Goal: Download file/media

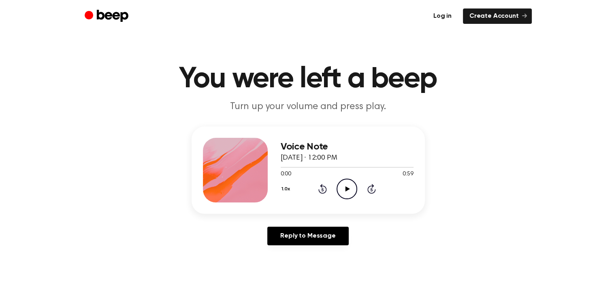
click at [435, 17] on link "Log in" at bounding box center [442, 15] width 31 height 15
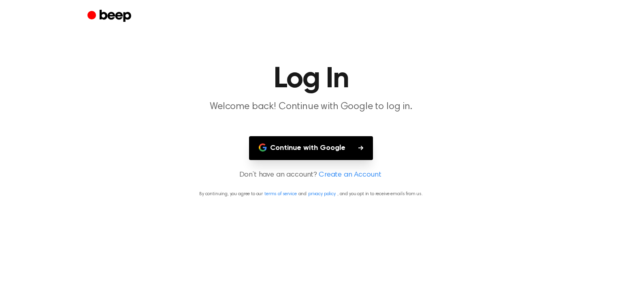
click at [327, 141] on button "Continue with Google" at bounding box center [311, 148] width 124 height 24
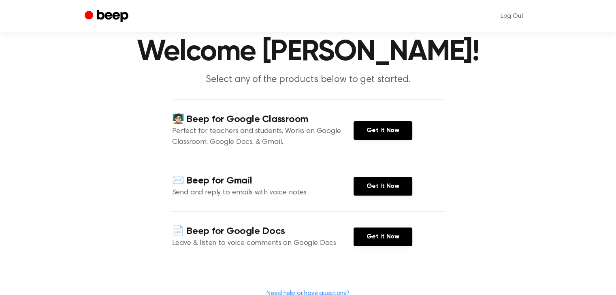
scroll to position [28, 0]
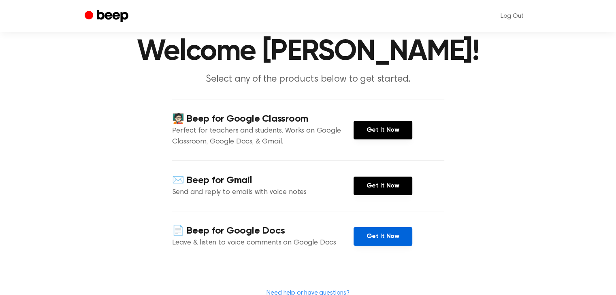
click at [377, 235] on link "Get It Now" at bounding box center [382, 236] width 59 height 19
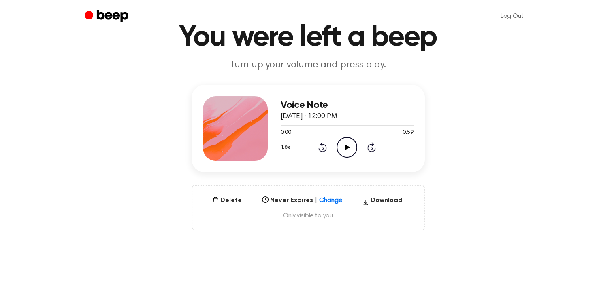
scroll to position [44, 0]
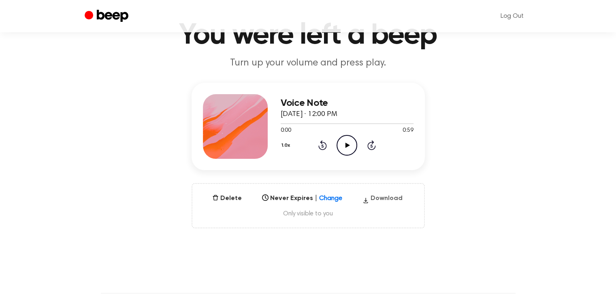
click at [376, 199] on button "Download" at bounding box center [382, 200] width 47 height 13
